Goal: Transaction & Acquisition: Book appointment/travel/reservation

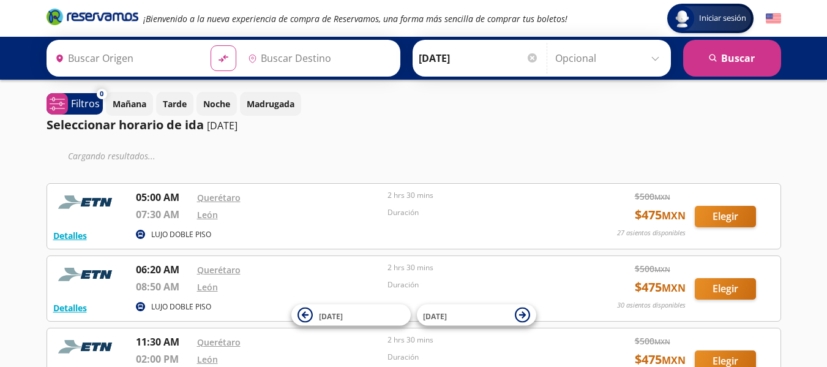
type input "Querétaro, Querétaro"
type input "[GEOGRAPHIC_DATA], [GEOGRAPHIC_DATA]"
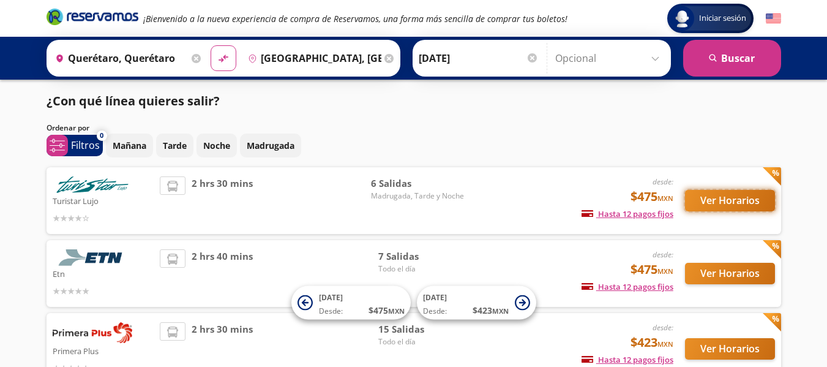
click at [751, 197] on button "Ver Horarios" at bounding box center [730, 200] width 90 height 21
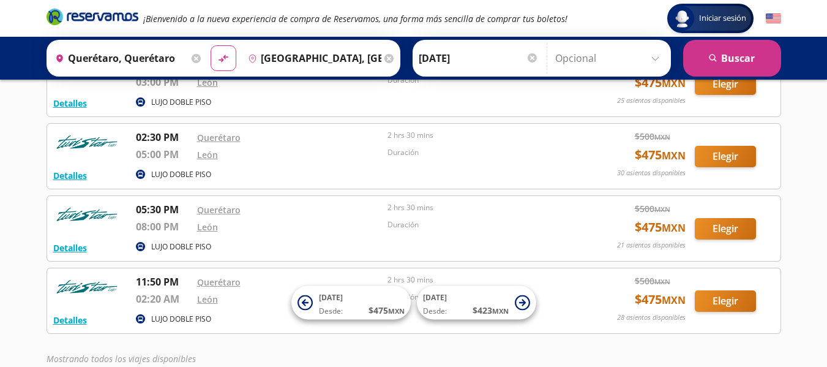
scroll to position [242, 0]
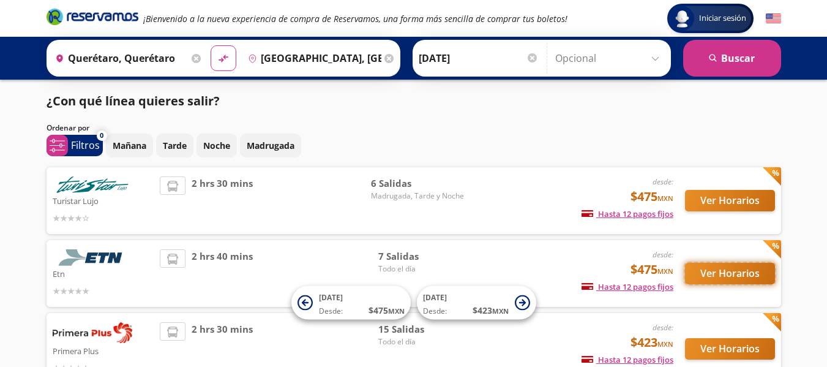
click at [751, 277] on button "Ver Horarios" at bounding box center [730, 272] width 90 height 21
click at [718, 349] on button "Ver Horarios" at bounding box center [730, 348] width 90 height 21
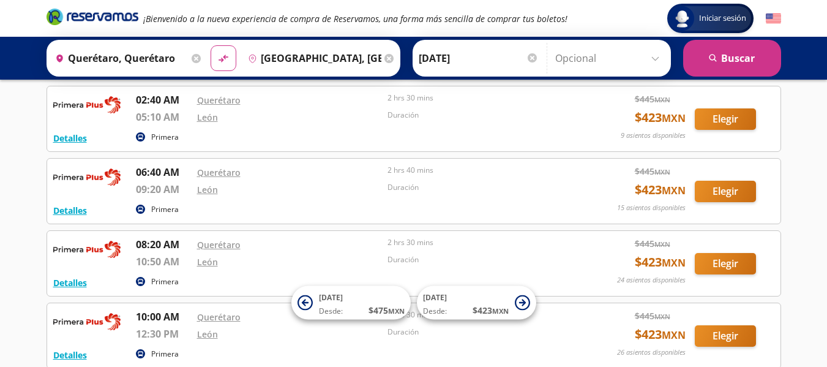
scroll to position [64, 0]
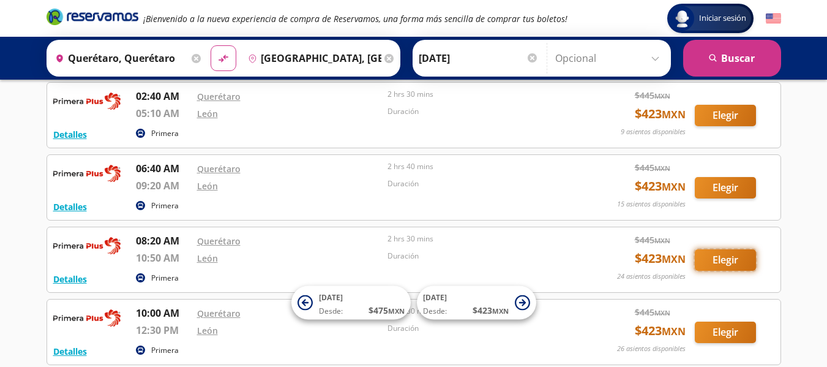
click at [713, 260] on button "Elegir" at bounding box center [724, 259] width 61 height 21
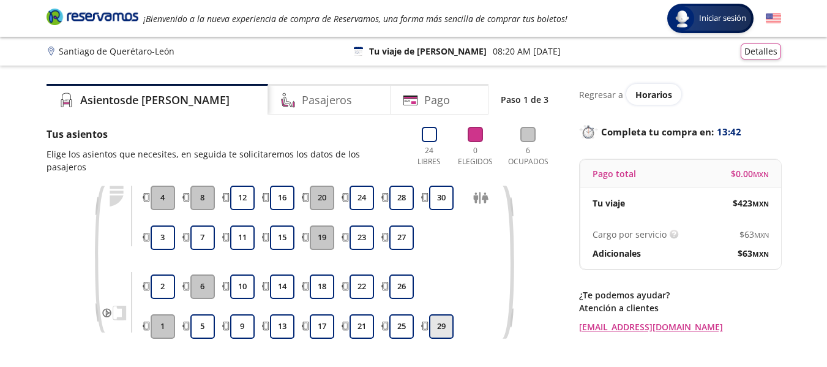
click at [443, 314] on button "29" at bounding box center [441, 326] width 24 height 24
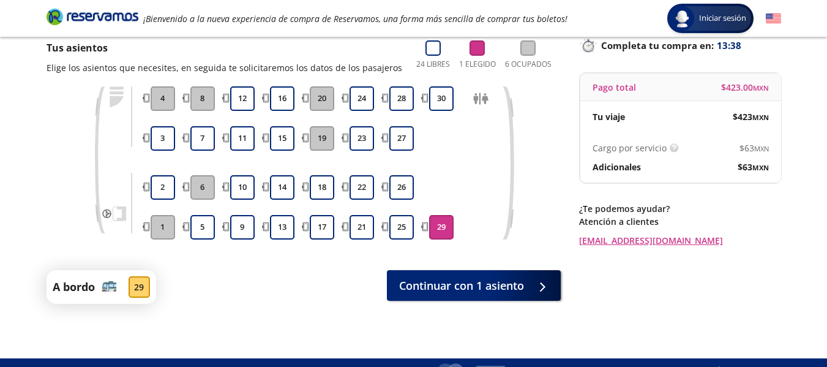
scroll to position [108, 0]
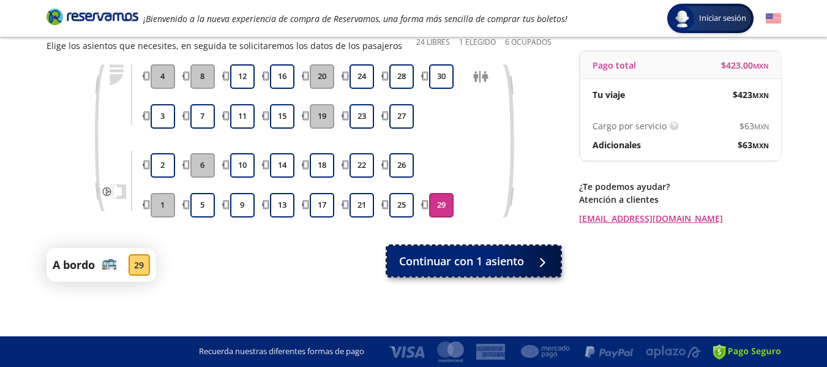
click at [508, 250] on button "Continuar con 1 asiento" at bounding box center [474, 260] width 174 height 31
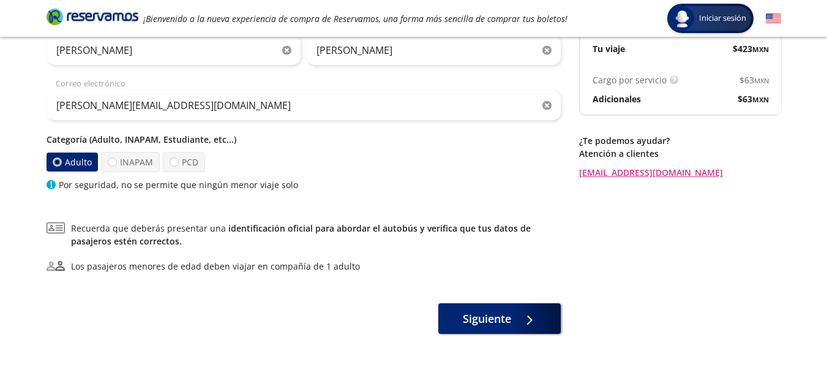
scroll to position [159, 0]
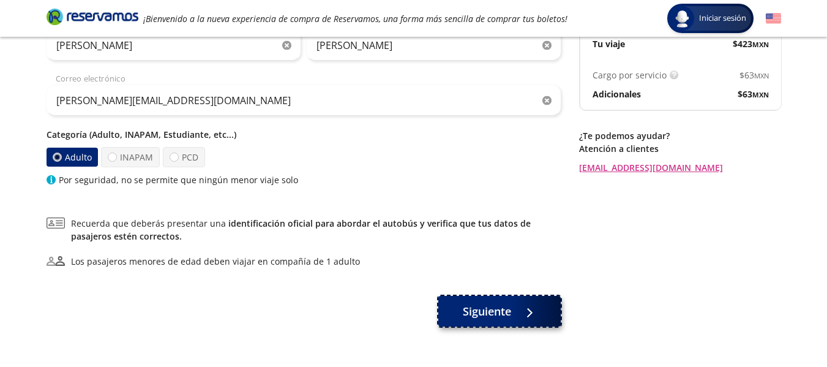
click at [529, 307] on div at bounding box center [526, 310] width 18 height 15
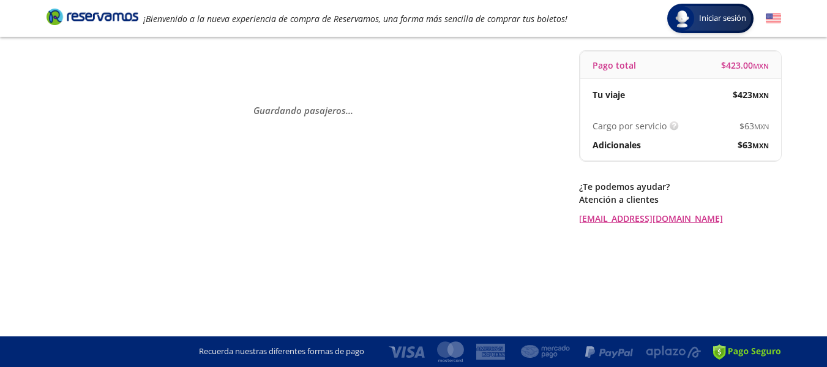
scroll to position [0, 0]
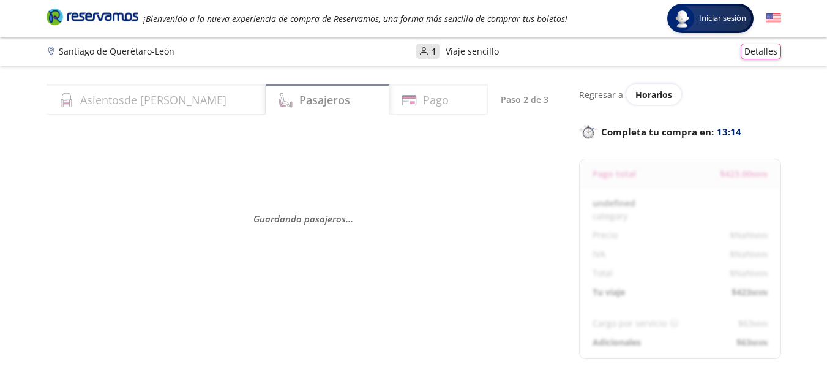
select select "MX"
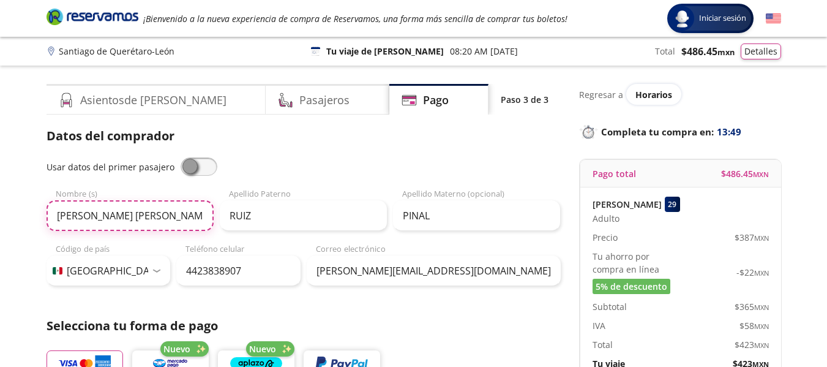
click at [169, 214] on input "JUAN EDUARDO" at bounding box center [130, 215] width 167 height 31
type input "J"
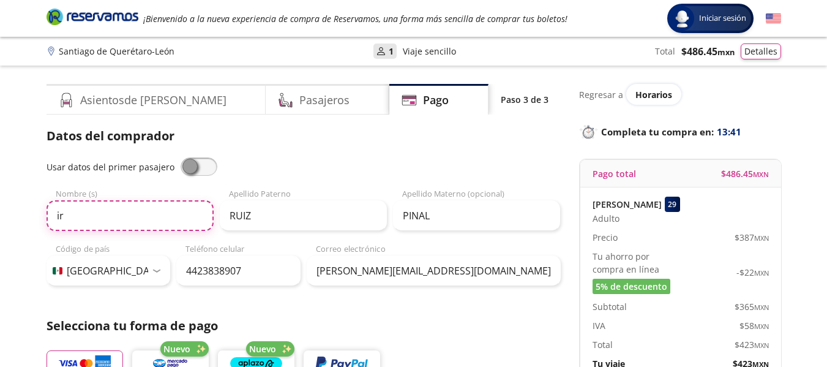
type input "i"
type input "I"
type input "JUAN EDUARDO"
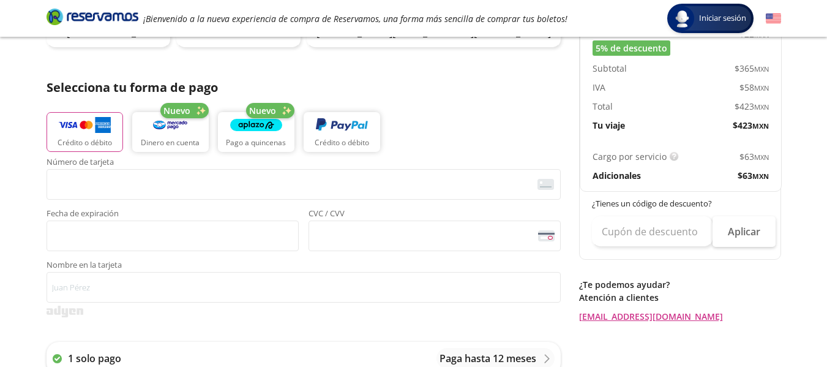
scroll to position [252, 0]
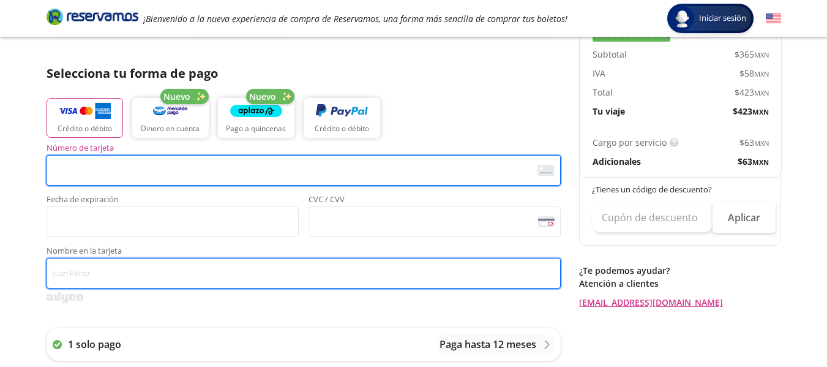
type input "JUAN EDUARDO RUIZ PINAL"
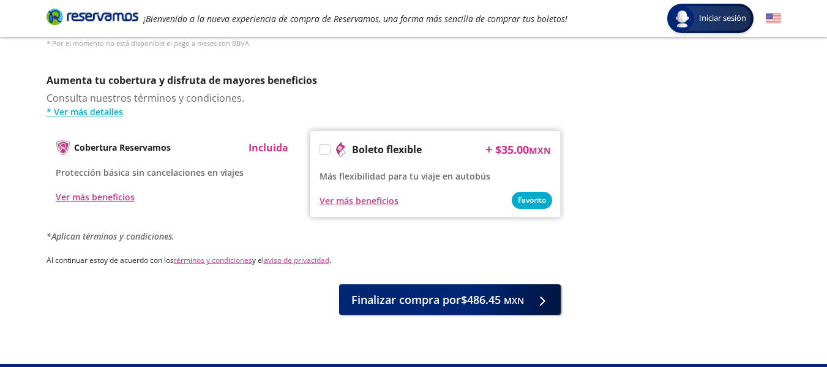
scroll to position [625, 0]
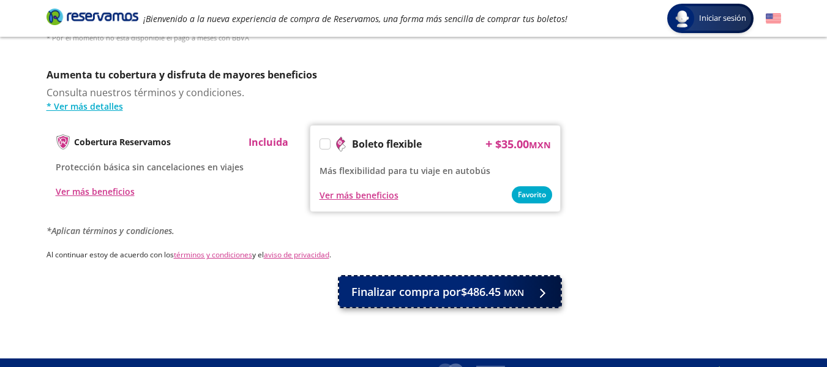
click at [489, 283] on span "Finalizar compra por $486.45 MXN" at bounding box center [437, 291] width 173 height 17
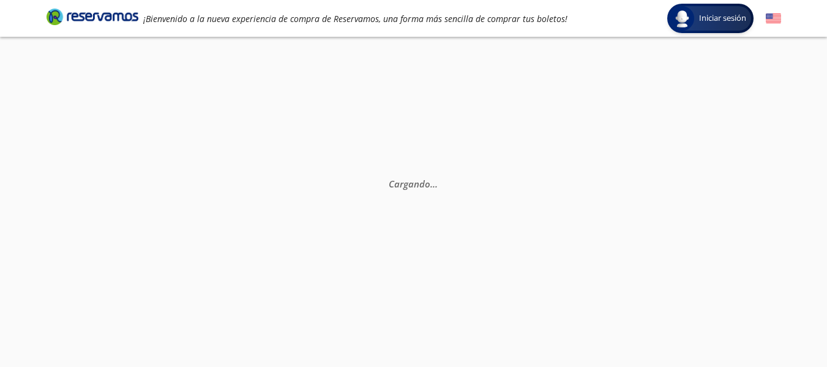
scroll to position [0, 0]
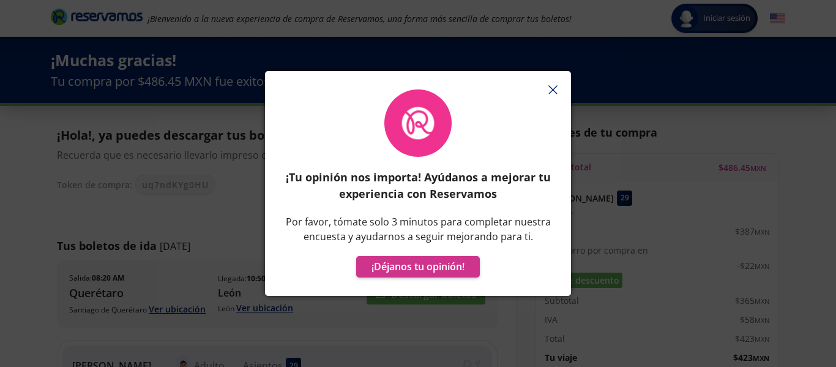
click at [554, 96] on button "button" at bounding box center [552, 89] width 18 height 18
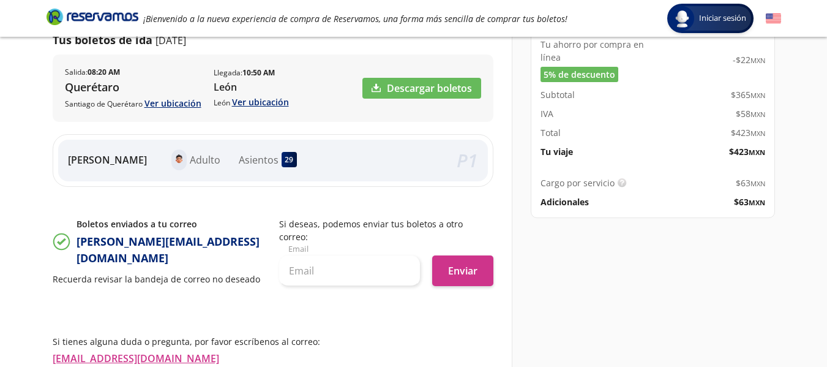
scroll to position [289, 0]
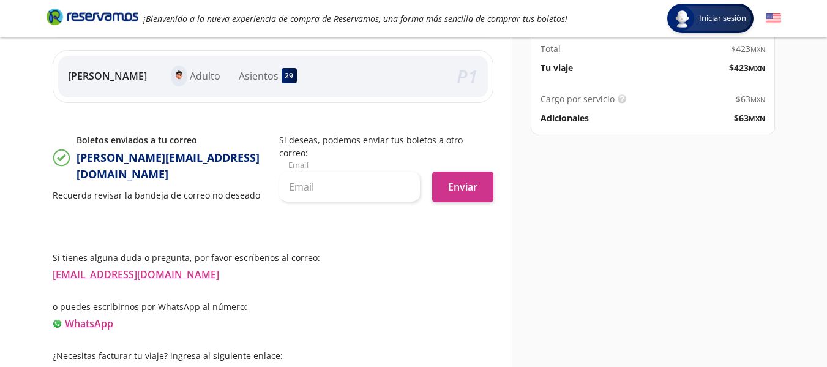
drag, startPoint x: 826, startPoint y: 279, endPoint x: 818, endPoint y: 330, distance: 51.4
click at [781, 330] on div "Detalles de tu compra Pago total $ 486.45 MXN IRAIS OBREGON 29 Adulto Precio $ …" at bounding box center [646, 98] width 269 height 564
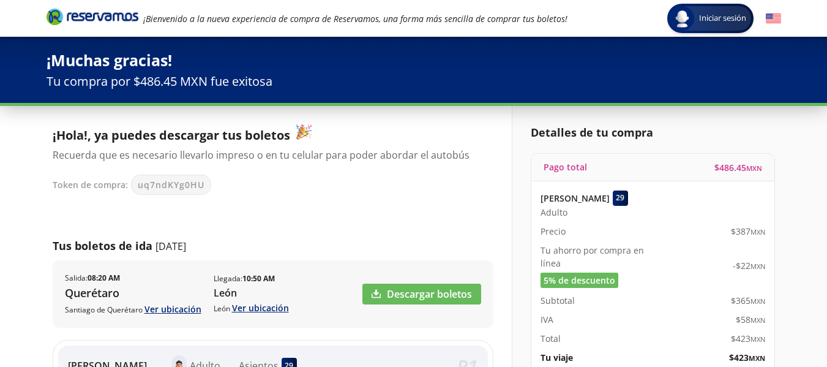
scroll to position [218, 0]
